Goal: Find specific page/section: Find specific page/section

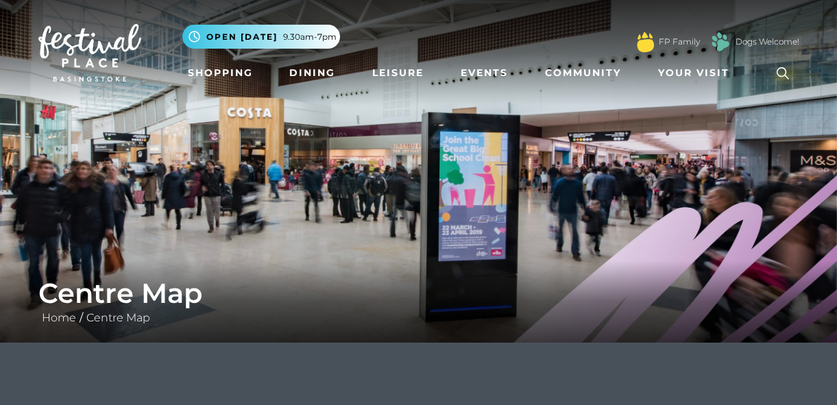
click at [768, 66] on link at bounding box center [783, 74] width 32 height 32
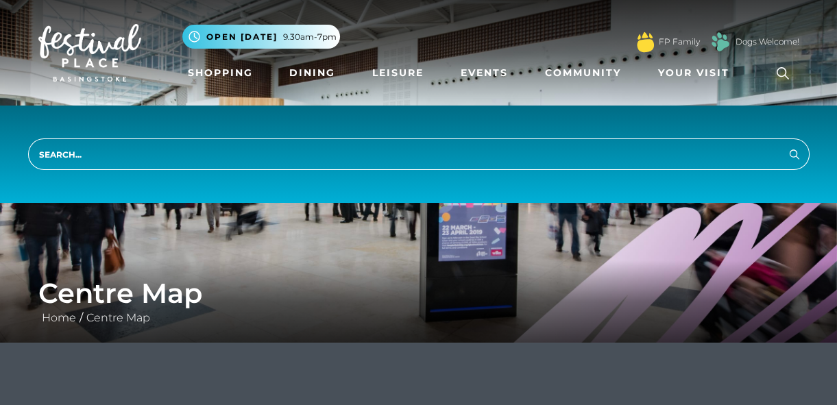
click at [581, 146] on input "search" at bounding box center [418, 154] width 781 height 32
type input "unit 37"
click at [786, 145] on button "Search" at bounding box center [794, 153] width 16 height 17
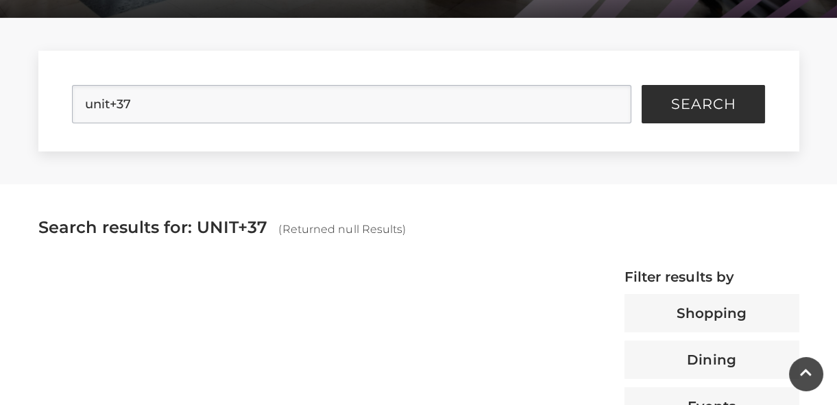
scroll to position [332, 0]
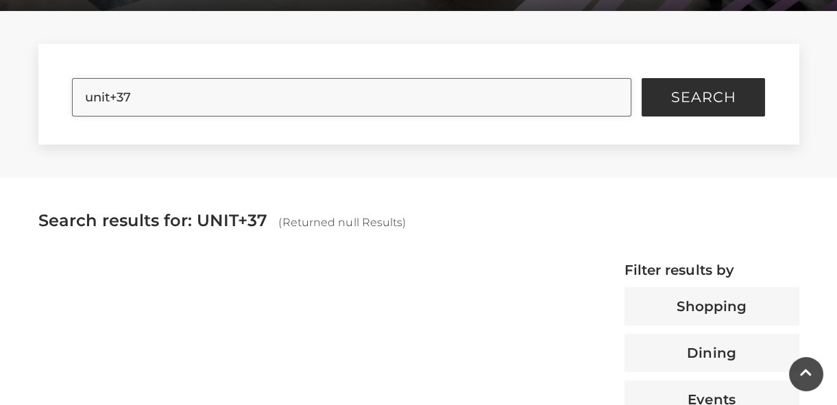
click at [118, 95] on input "unit+37" at bounding box center [351, 97] width 559 height 38
type input "unit 37"
click at [670, 82] on button "Search" at bounding box center [702, 97] width 123 height 38
click at [686, 84] on button "Search" at bounding box center [702, 97] width 123 height 38
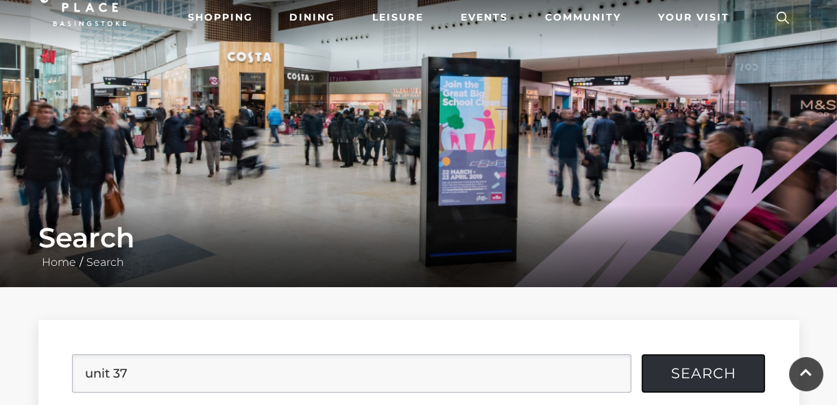
scroll to position [0, 0]
